Goal: Navigation & Orientation: Find specific page/section

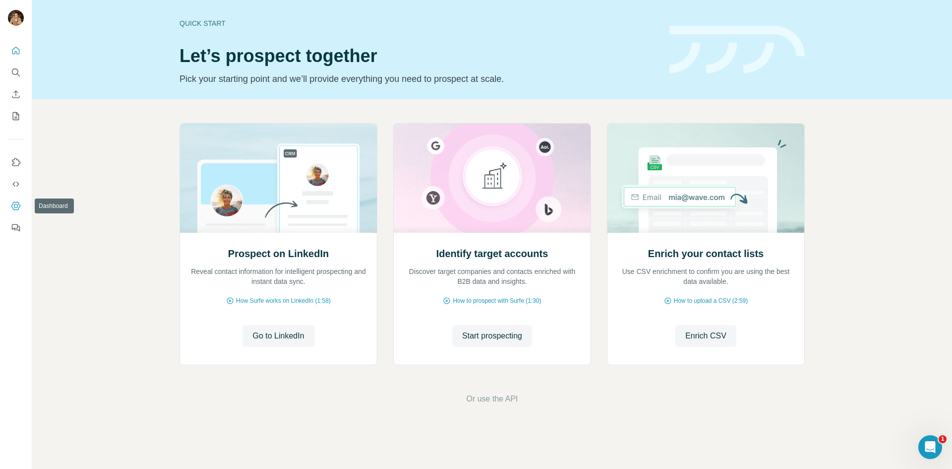
click at [14, 202] on icon "Dashboard" at bounding box center [16, 206] width 10 height 10
click at [13, 114] on icon "My lists" at bounding box center [16, 116] width 6 height 8
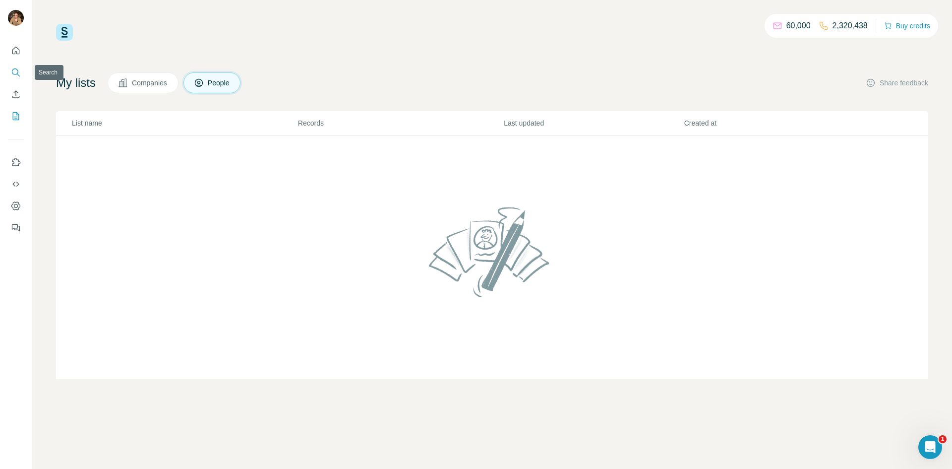
click at [17, 68] on icon "Search" at bounding box center [16, 72] width 10 height 10
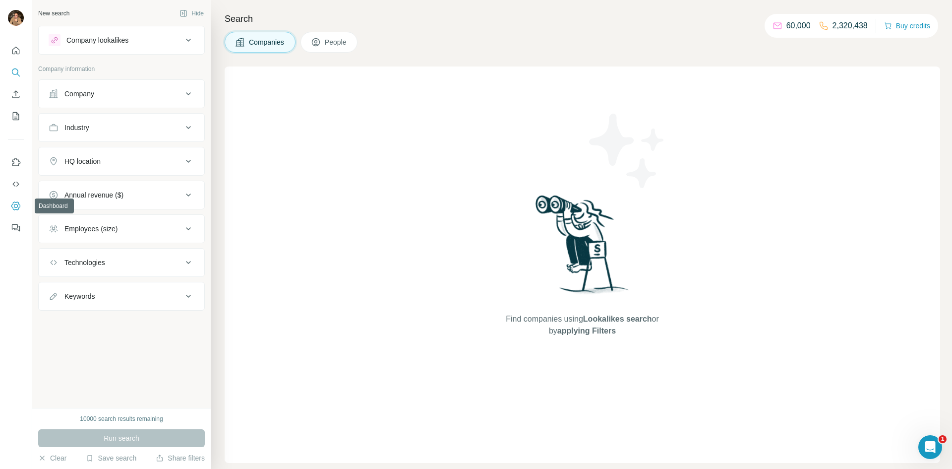
click at [14, 201] on icon "Dashboard" at bounding box center [16, 206] width 10 height 10
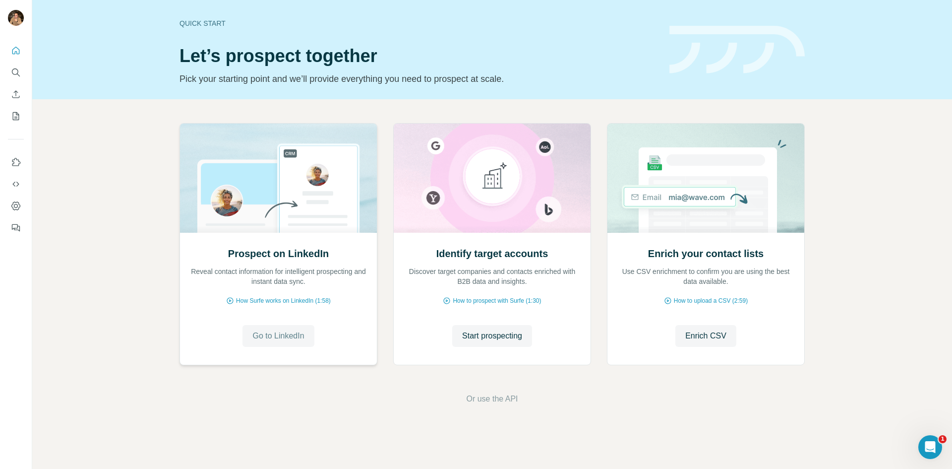
click at [297, 334] on span "Go to LinkedIn" at bounding box center [278, 336] width 52 height 12
